Goal: Task Accomplishment & Management: Manage account settings

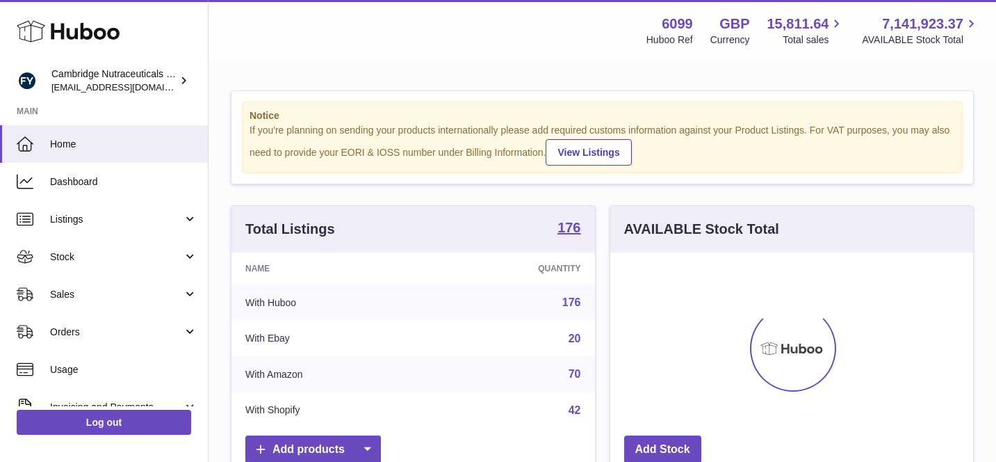
scroll to position [217, 363]
click at [160, 262] on span "Stock" at bounding box center [116, 256] width 133 height 13
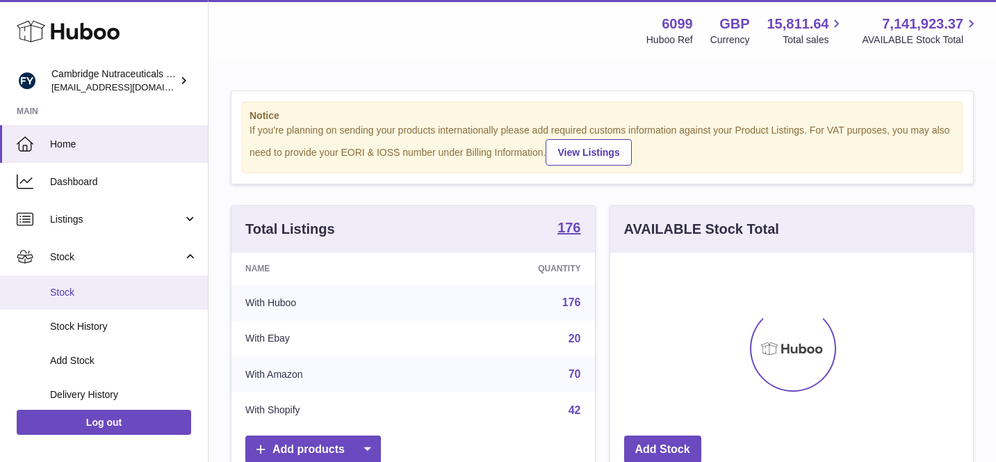
click at [173, 307] on link "Stock" at bounding box center [104, 292] width 208 height 34
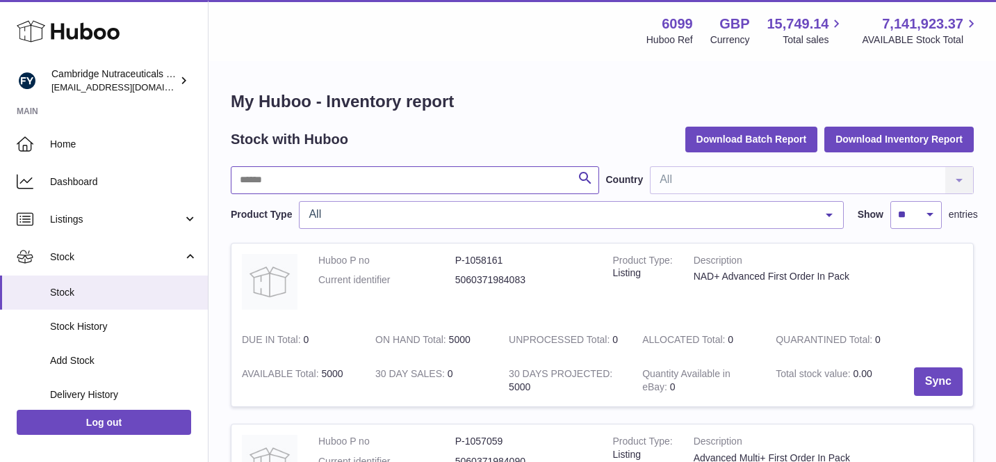
click at [427, 180] on input "text" at bounding box center [415, 180] width 368 height 28
type input "******"
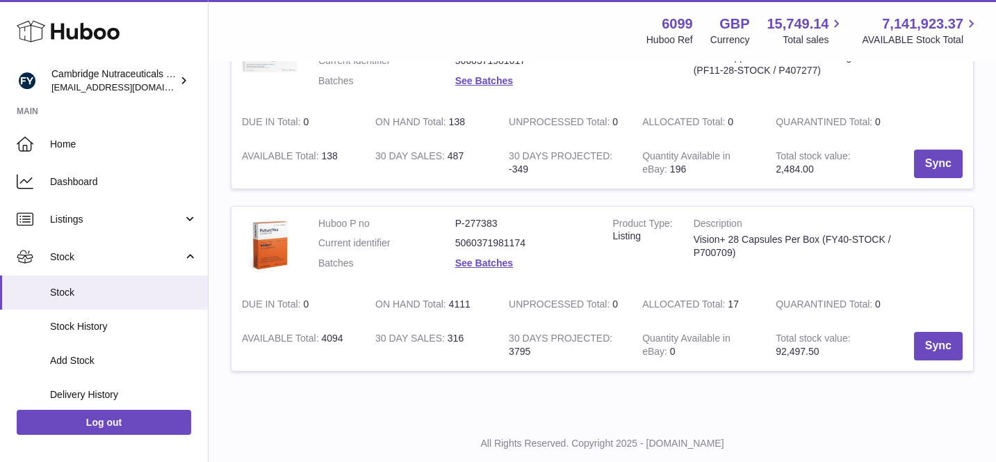
scroll to position [432, 0]
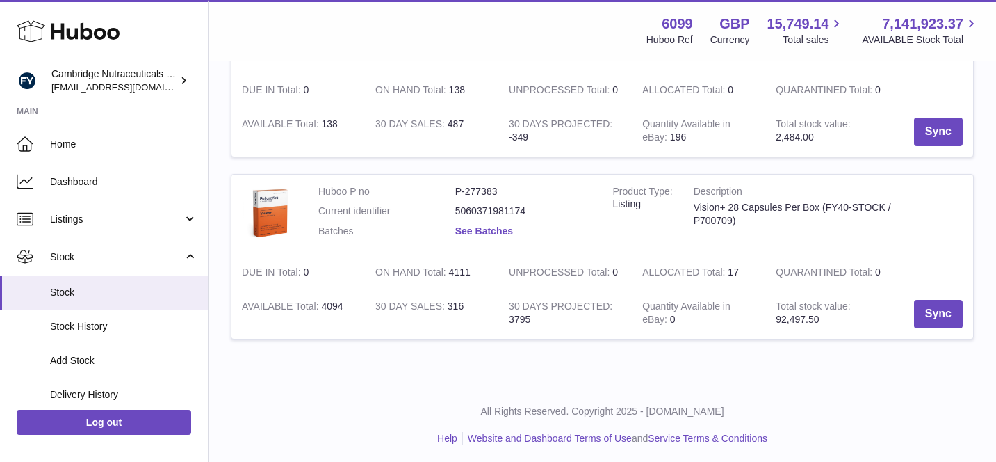
click at [499, 234] on link "See Batches" at bounding box center [484, 230] width 58 height 11
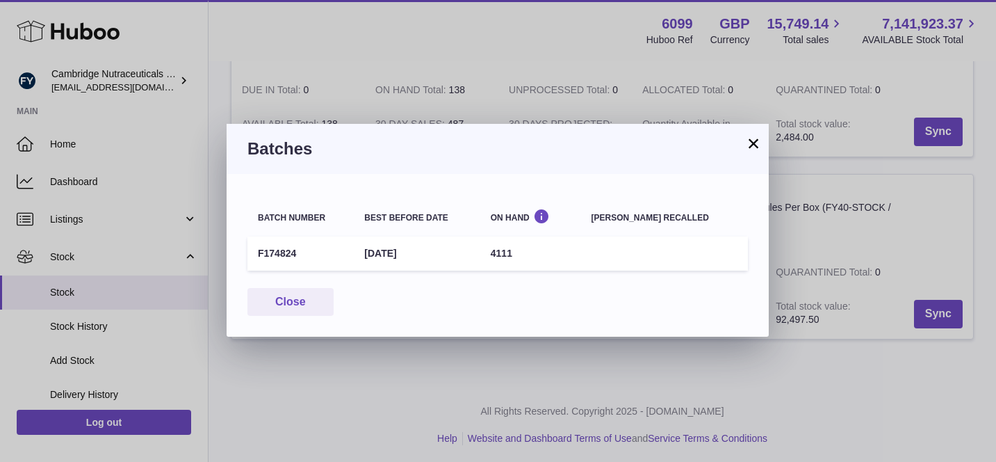
click at [752, 149] on button "×" at bounding box center [753, 143] width 17 height 17
